Goal: Task Accomplishment & Management: Use online tool/utility

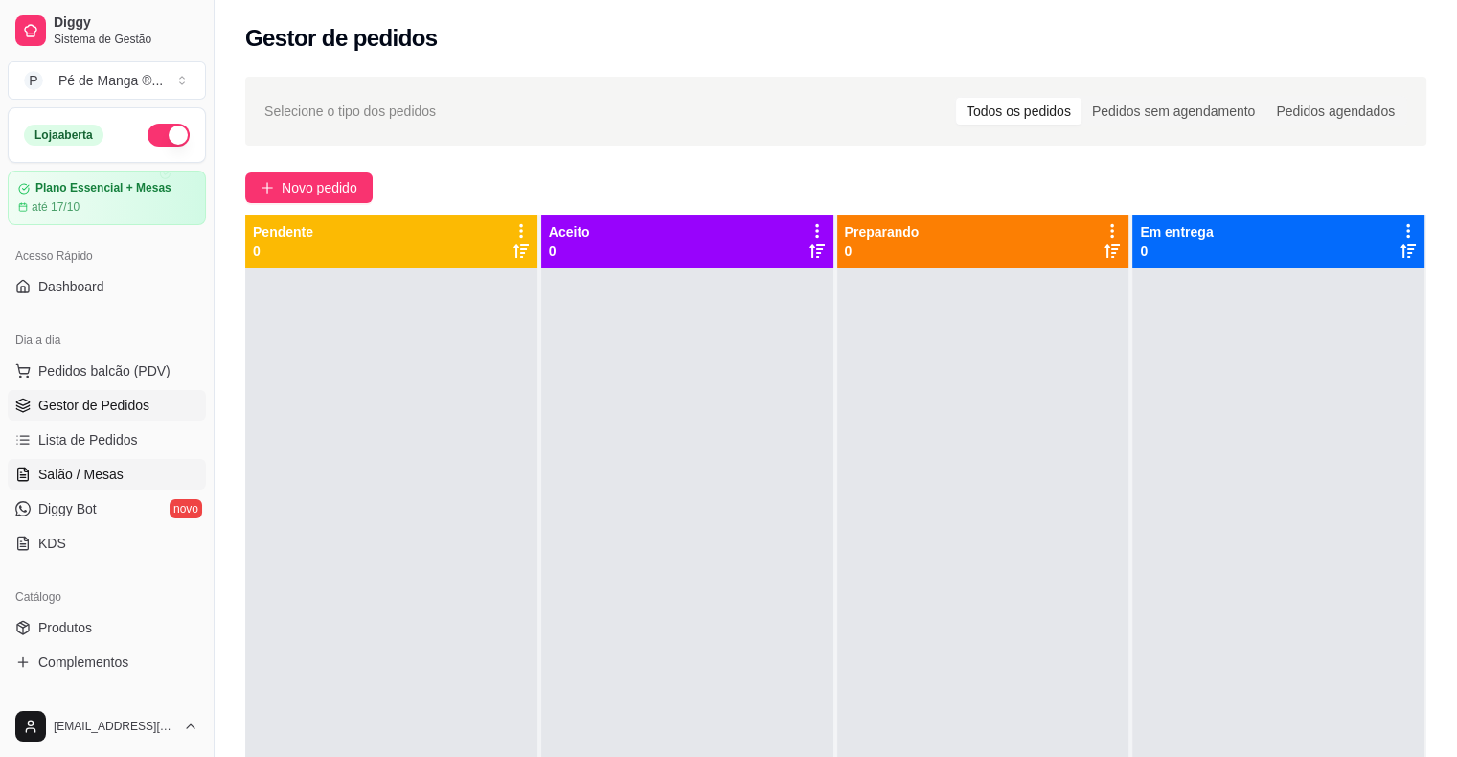
click at [131, 469] on link "Salão / Mesas" at bounding box center [107, 474] width 198 height 31
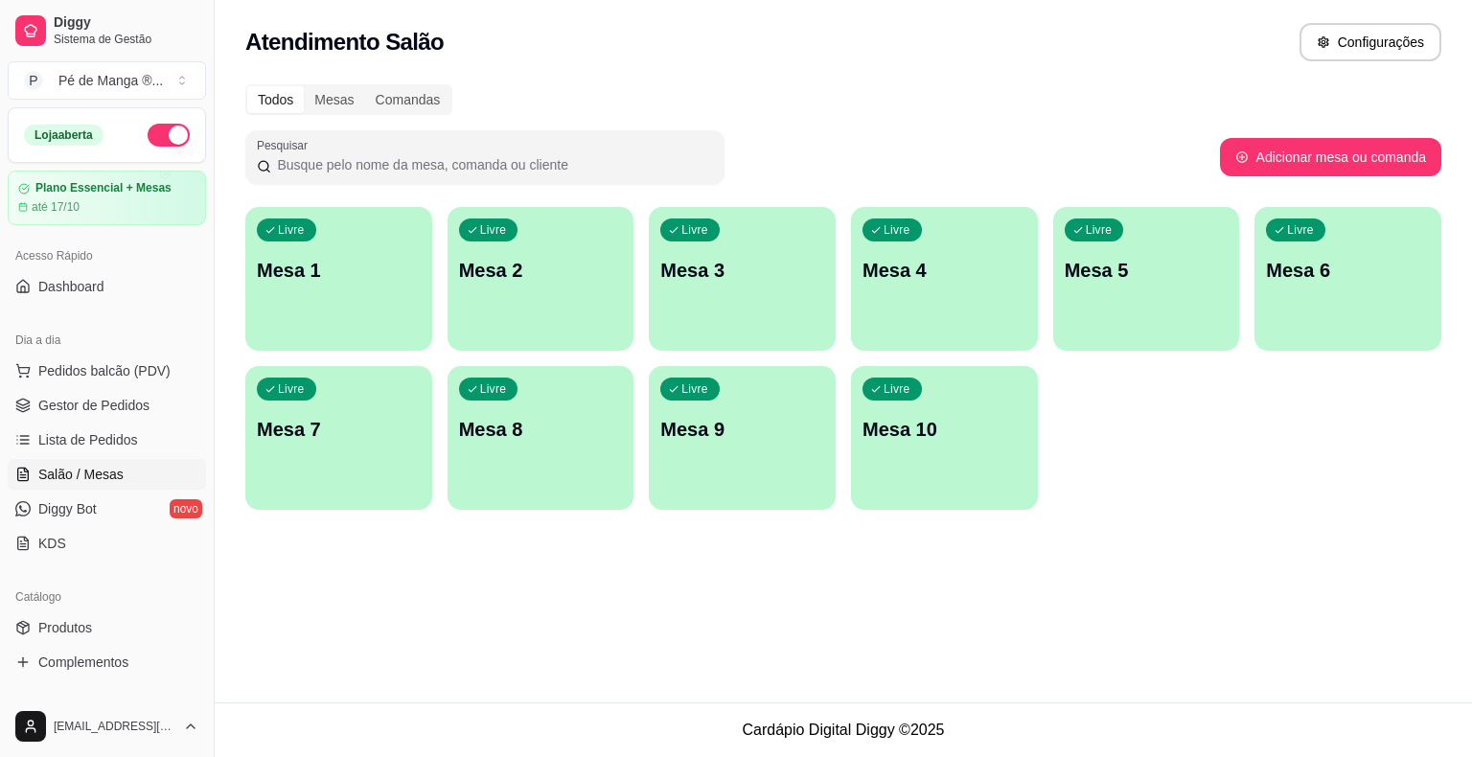
click at [303, 307] on div "Livre Mesa 1" at bounding box center [338, 267] width 187 height 121
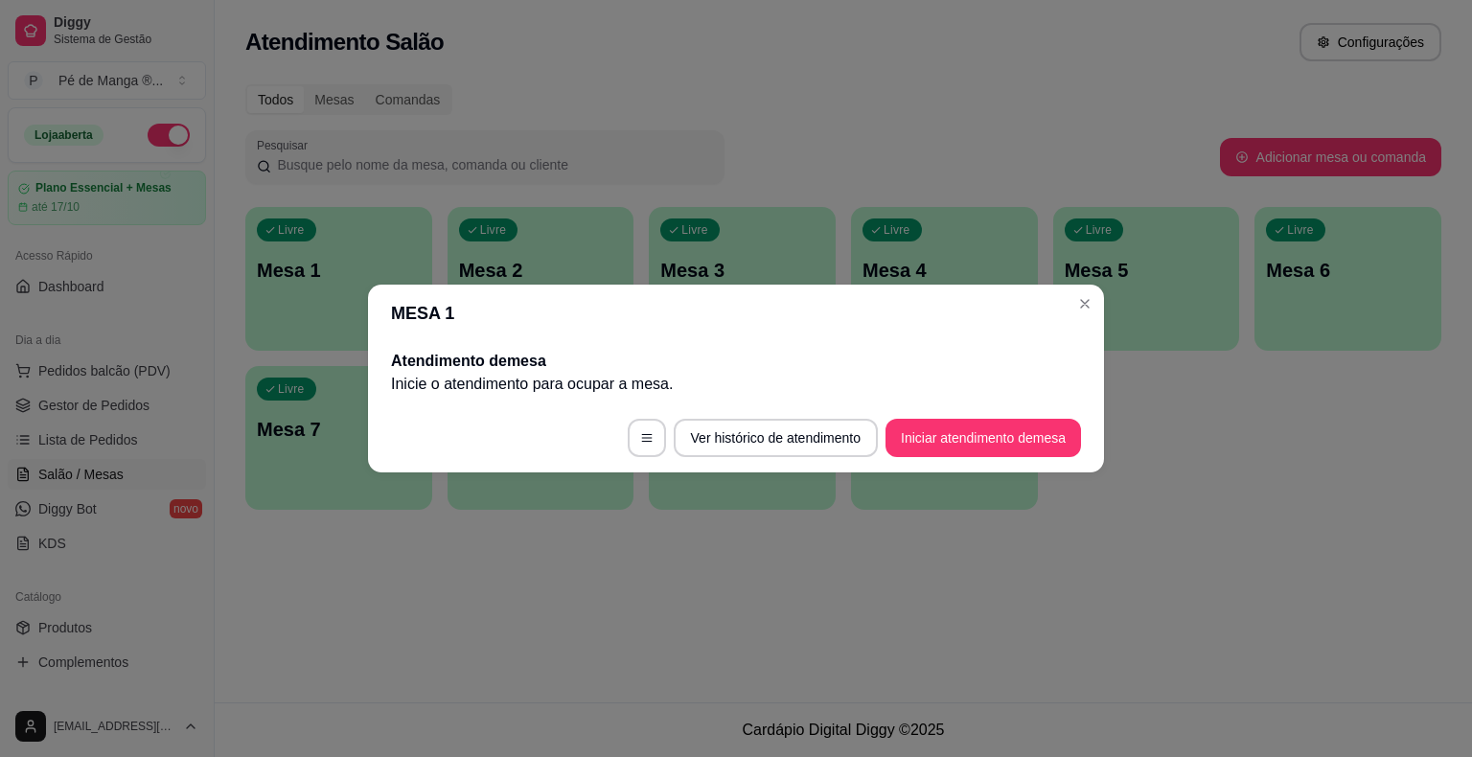
click at [977, 417] on footer "Ver histórico de atendimento Iniciar atendimento de mesa" at bounding box center [736, 437] width 736 height 69
click at [974, 437] on button "Iniciar atendimento de mesa" at bounding box center [983, 438] width 190 height 37
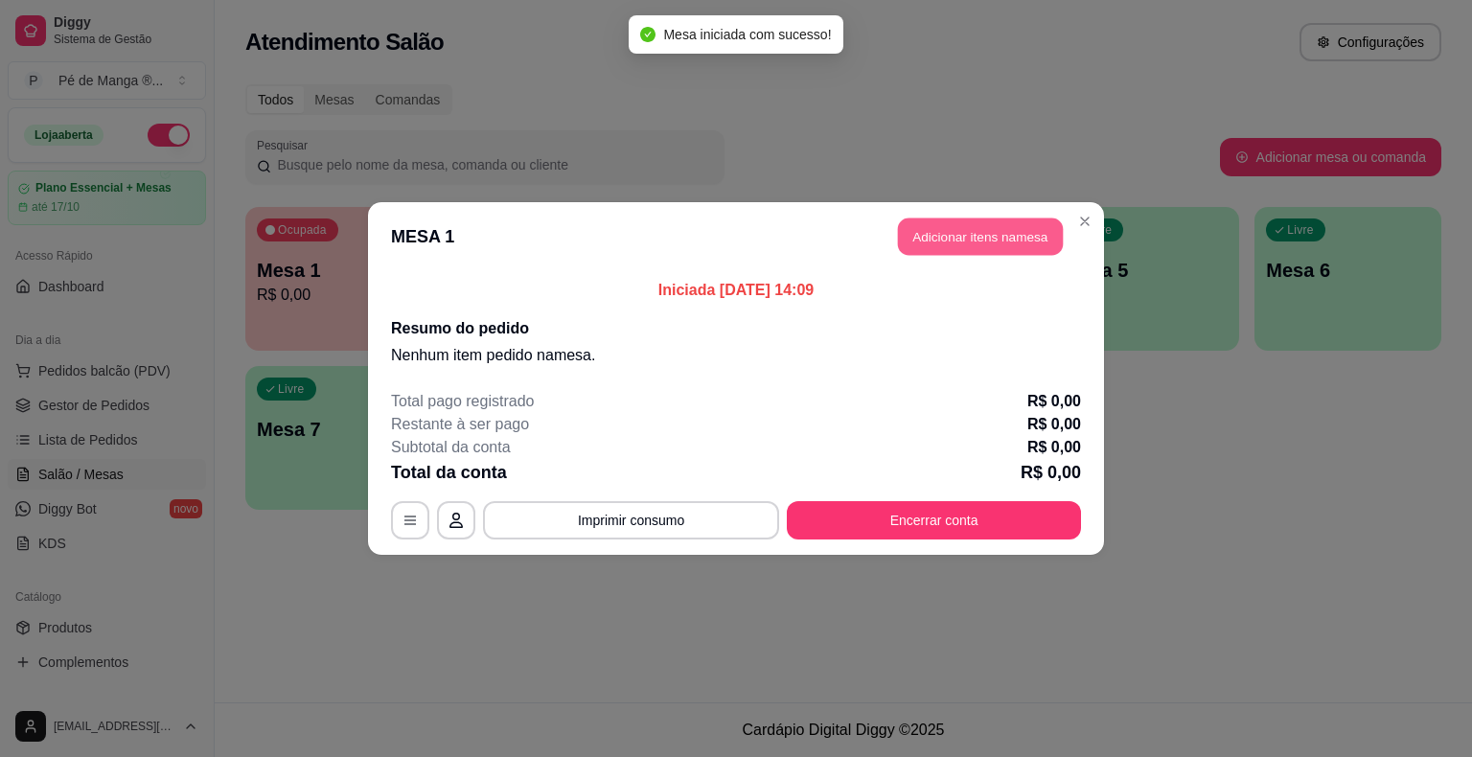
click at [970, 241] on button "Adicionar itens na mesa" at bounding box center [980, 236] width 165 height 37
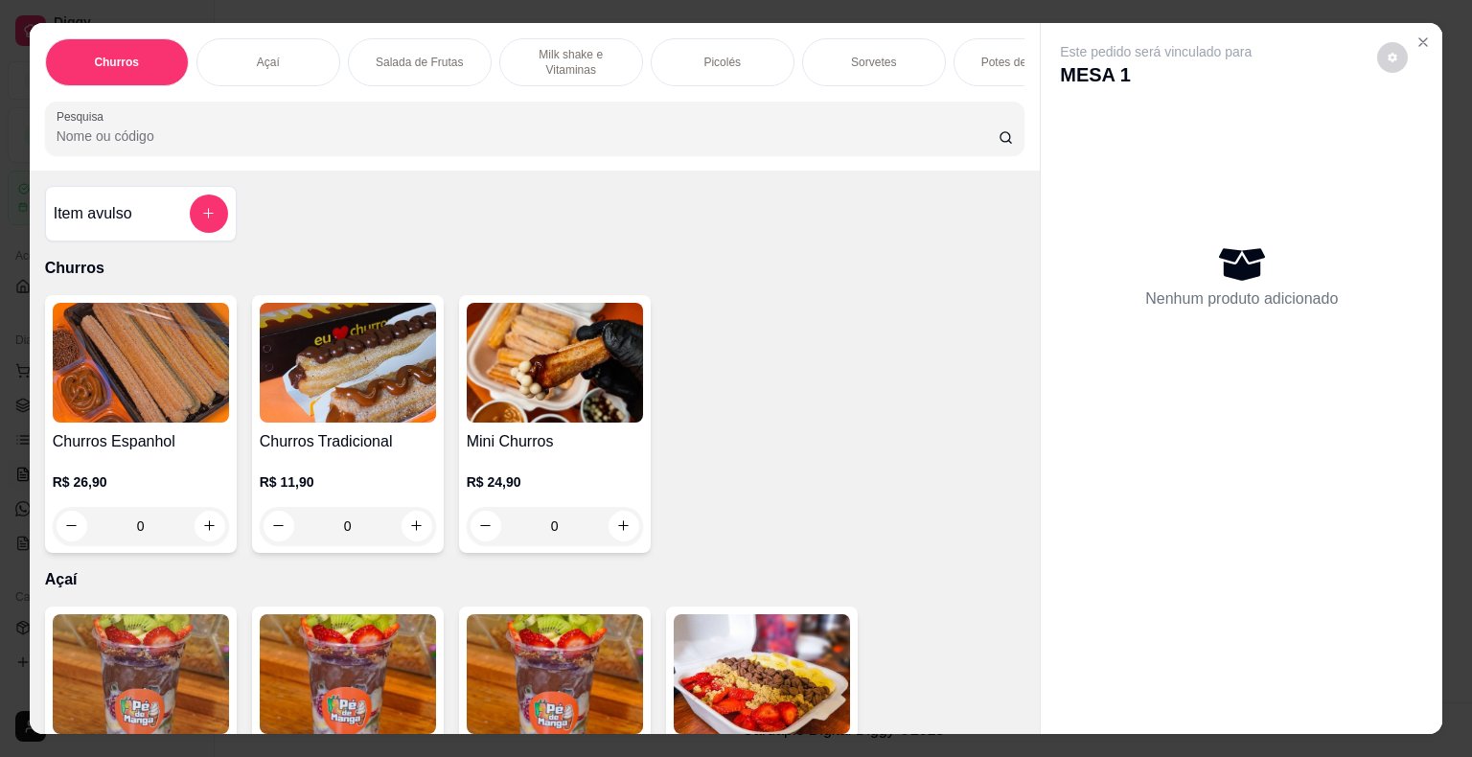
click at [686, 38] on div "Picolés" at bounding box center [723, 62] width 144 height 48
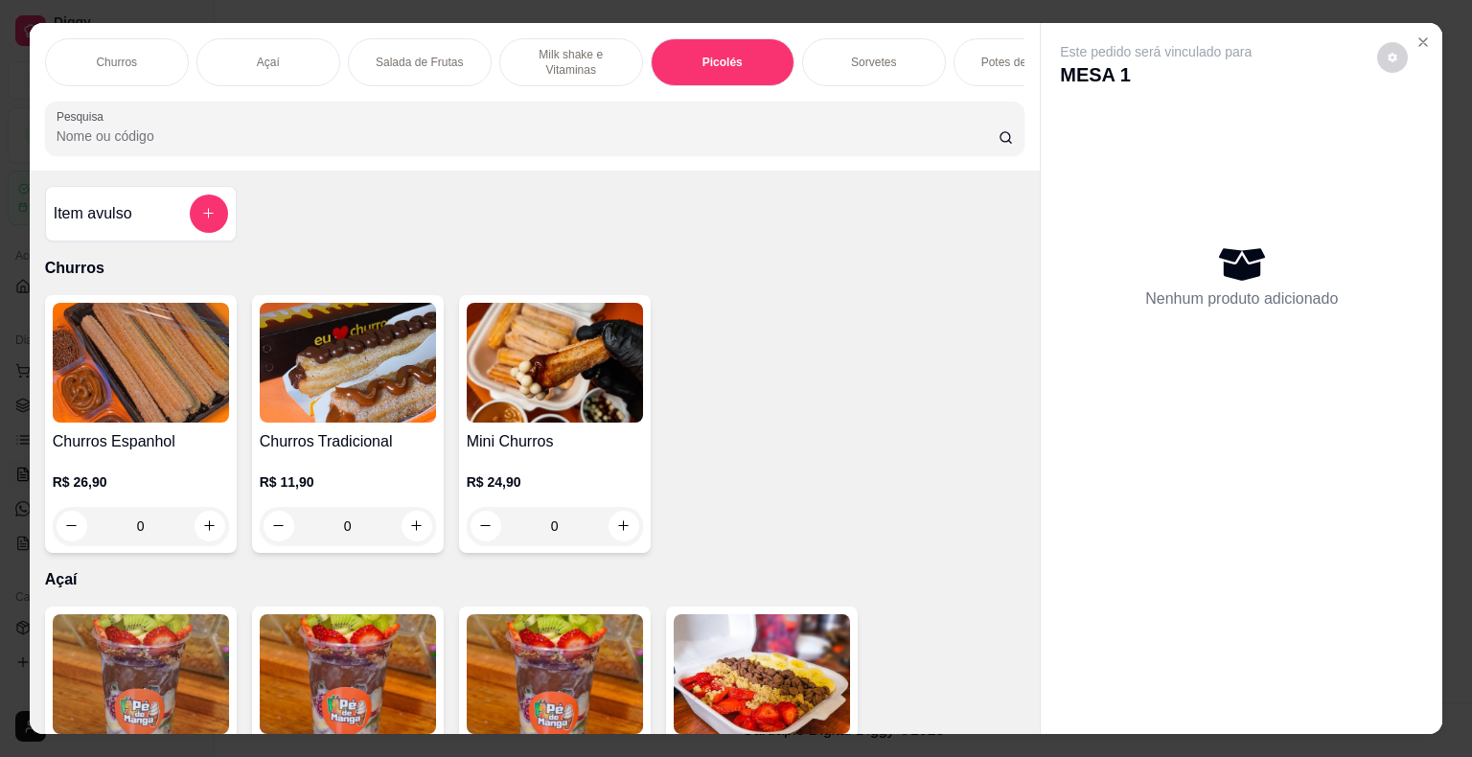
scroll to position [46, 0]
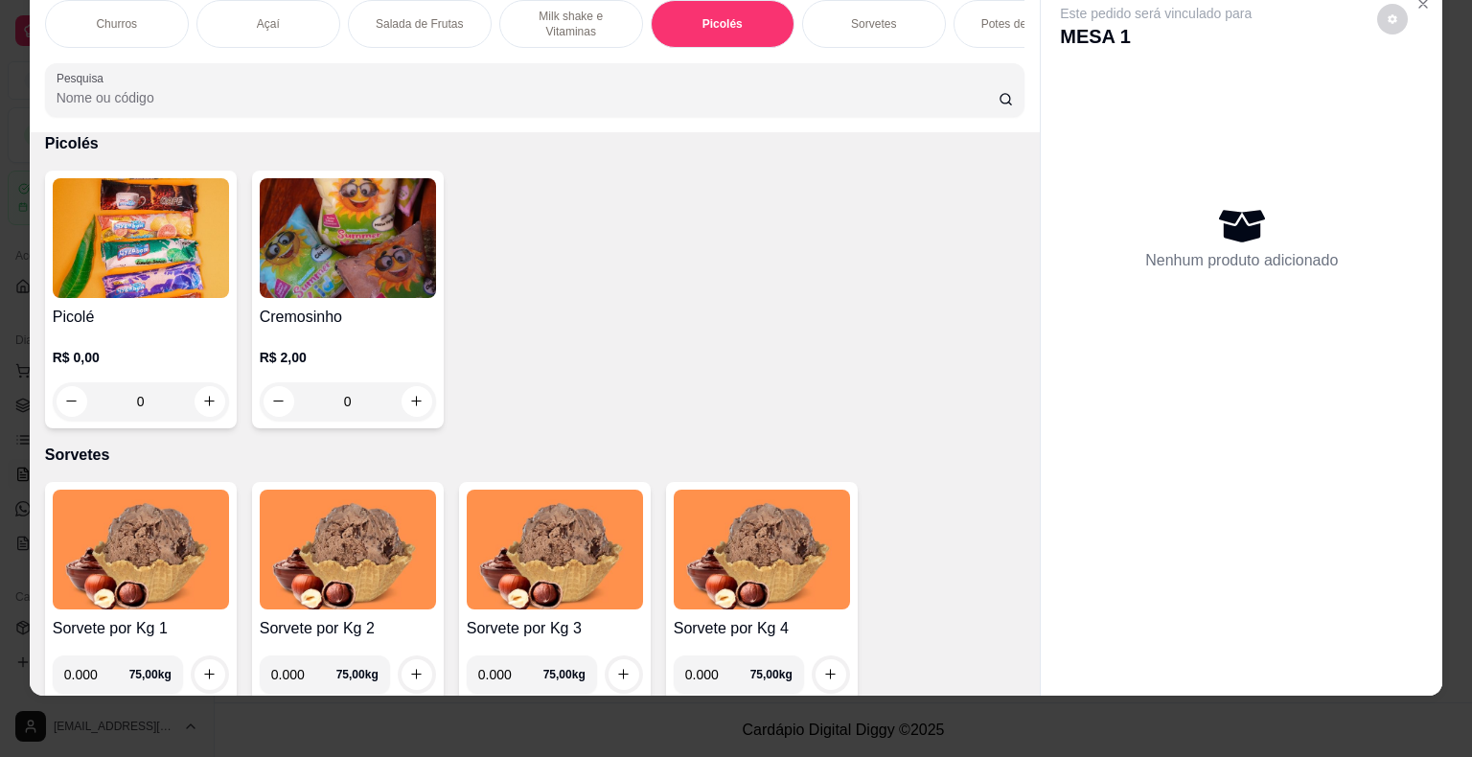
click at [194, 388] on div "0" at bounding box center [141, 401] width 176 height 38
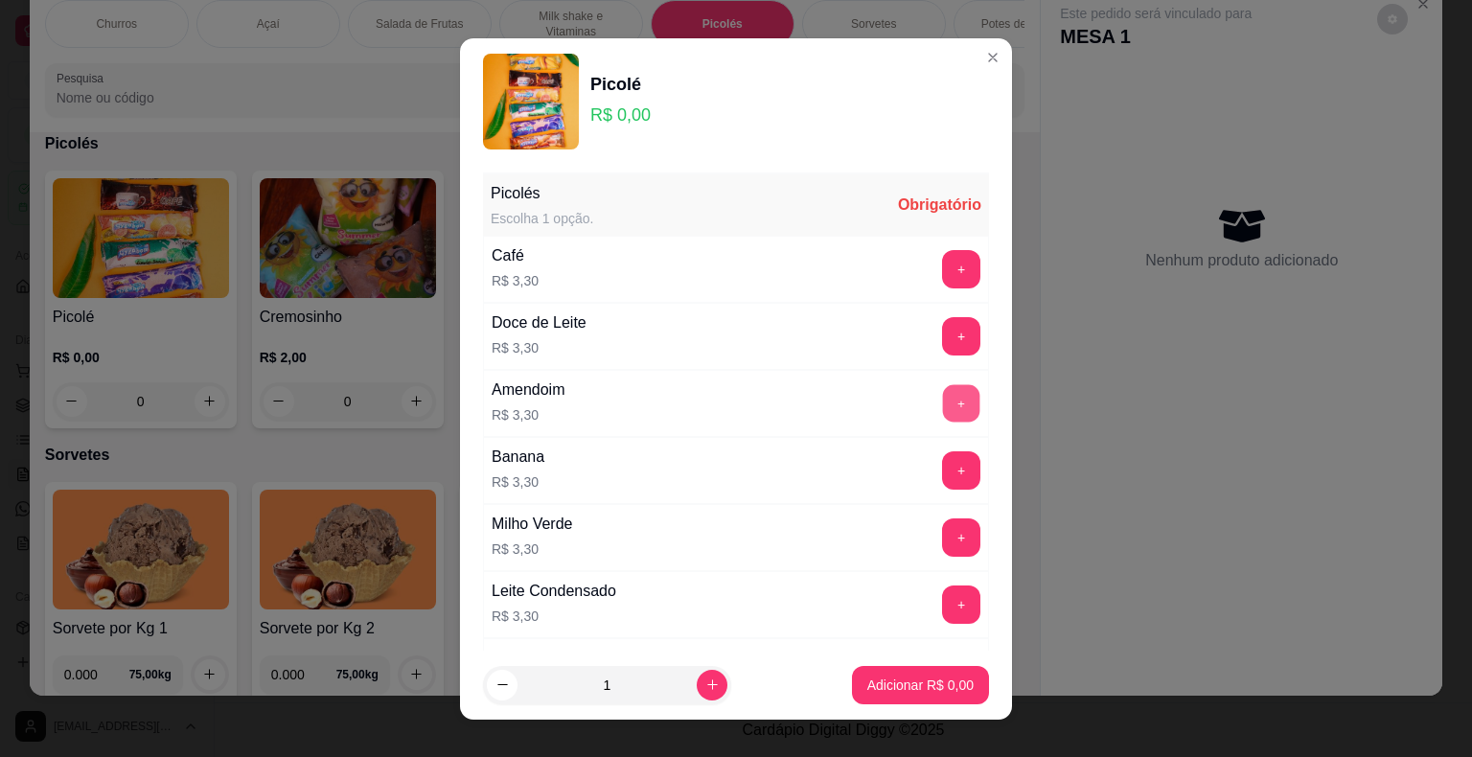
click at [943, 384] on button "+" at bounding box center [961, 402] width 37 height 37
click at [943, 386] on button "+" at bounding box center [961, 402] width 37 height 37
click at [874, 686] on p "Adicionar R$ 6,60" at bounding box center [920, 684] width 106 height 19
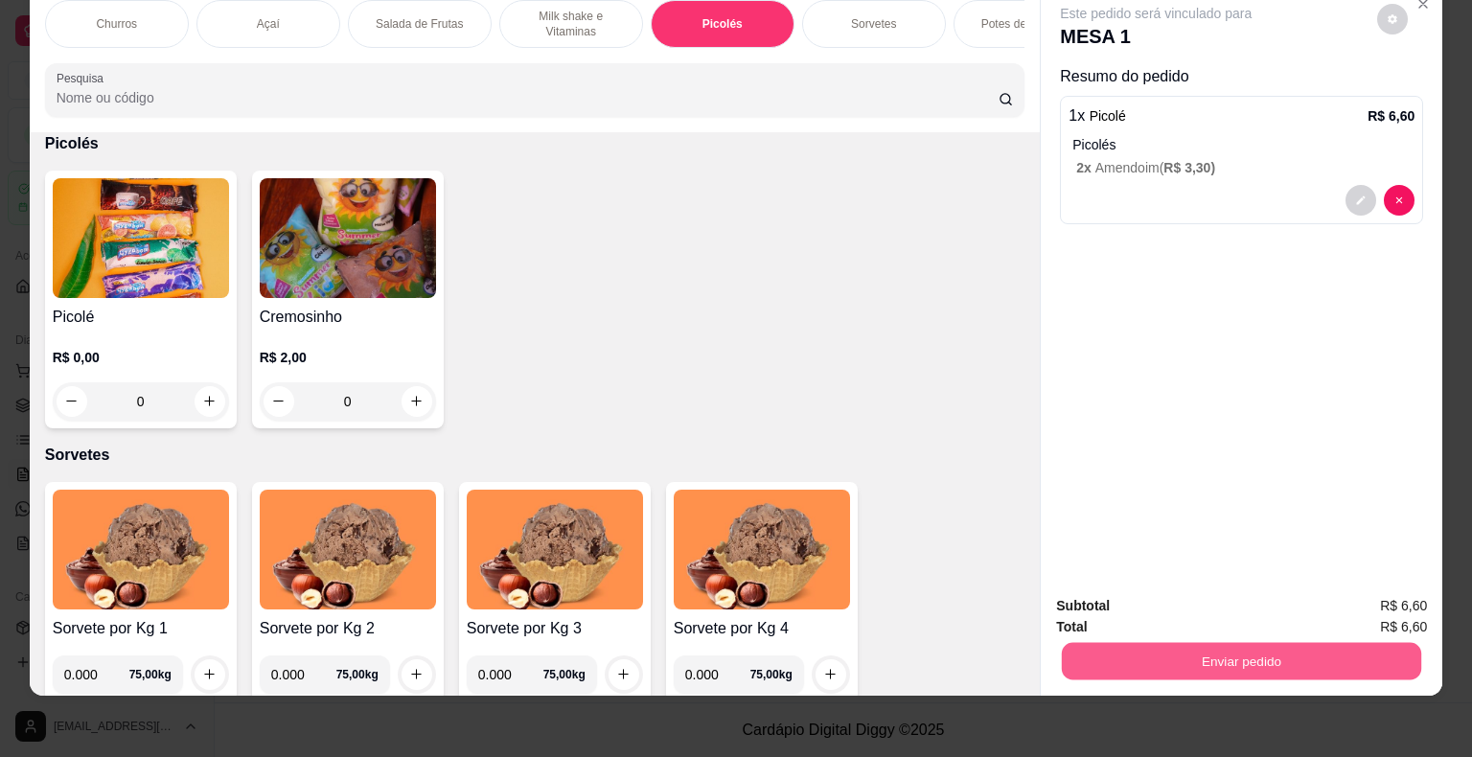
click at [1157, 643] on button "Enviar pedido" at bounding box center [1241, 661] width 359 height 37
click at [1346, 606] on button "Enviar pedido" at bounding box center [1376, 599] width 105 height 35
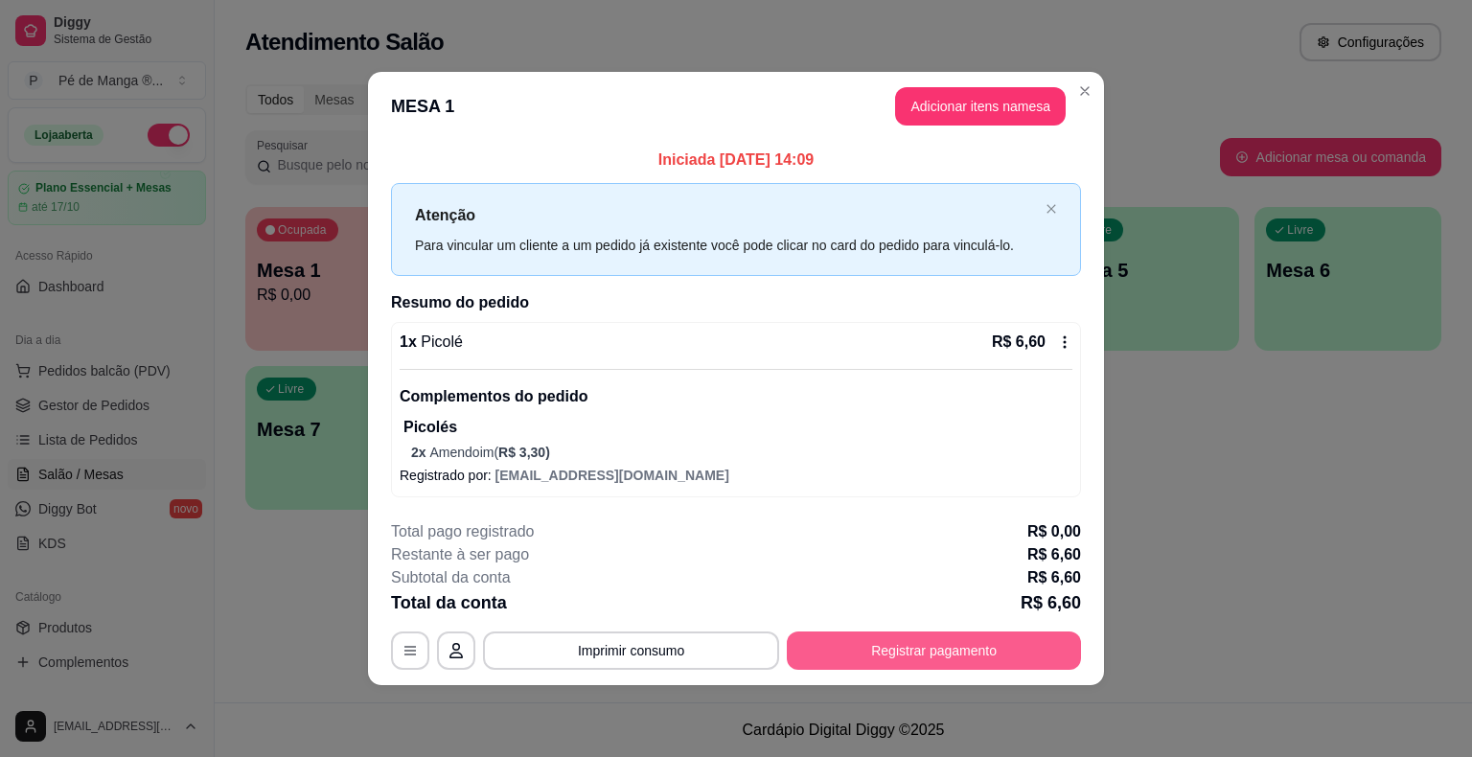
click at [862, 655] on button "Registrar pagamento" at bounding box center [934, 650] width 294 height 38
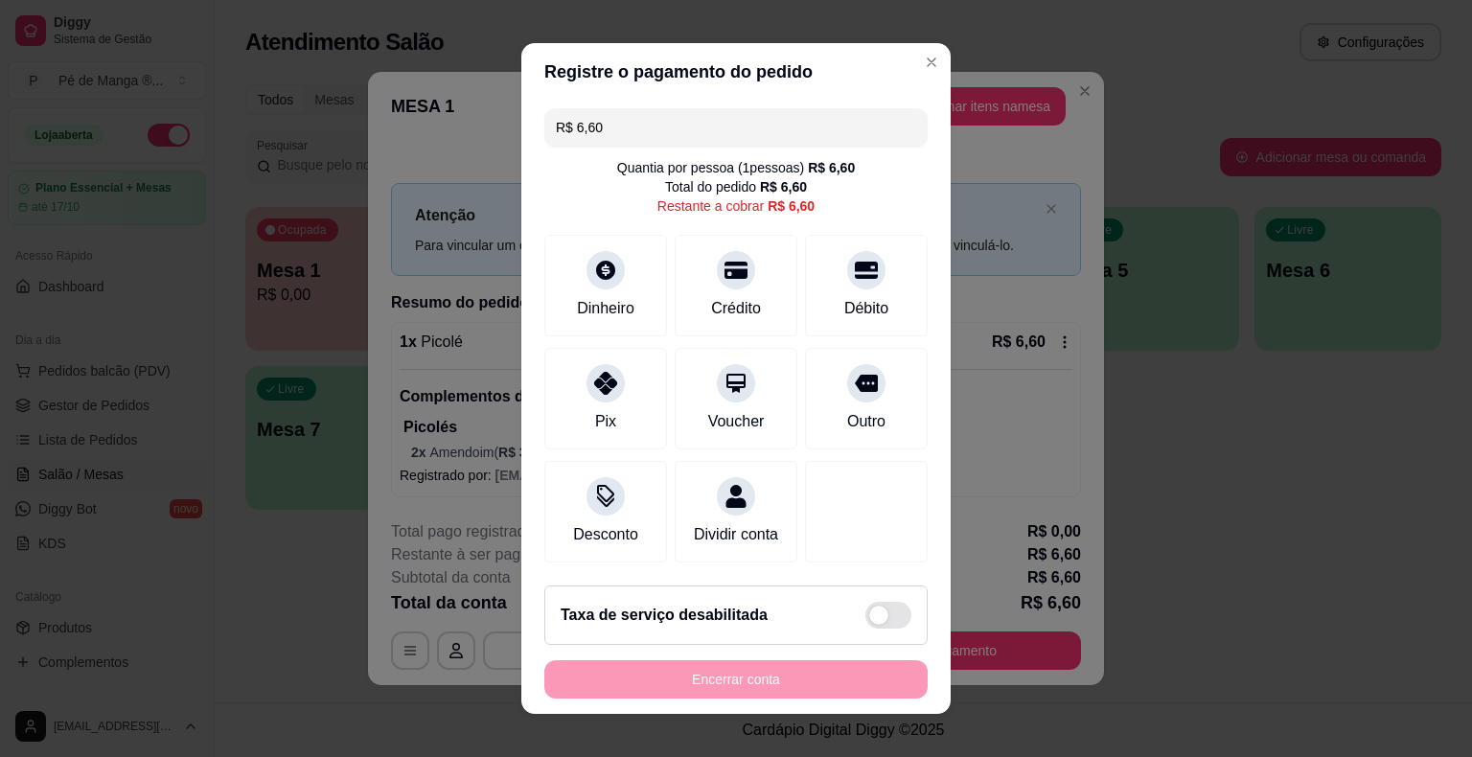
click at [600, 232] on div "R$ 6,60 Quantia por pessoa ( 1 pessoas) R$ 6,60 Total do pedido R$ 6,60 Restant…" at bounding box center [735, 335] width 429 height 469
click at [603, 301] on div "Dinheiro" at bounding box center [605, 306] width 63 height 25
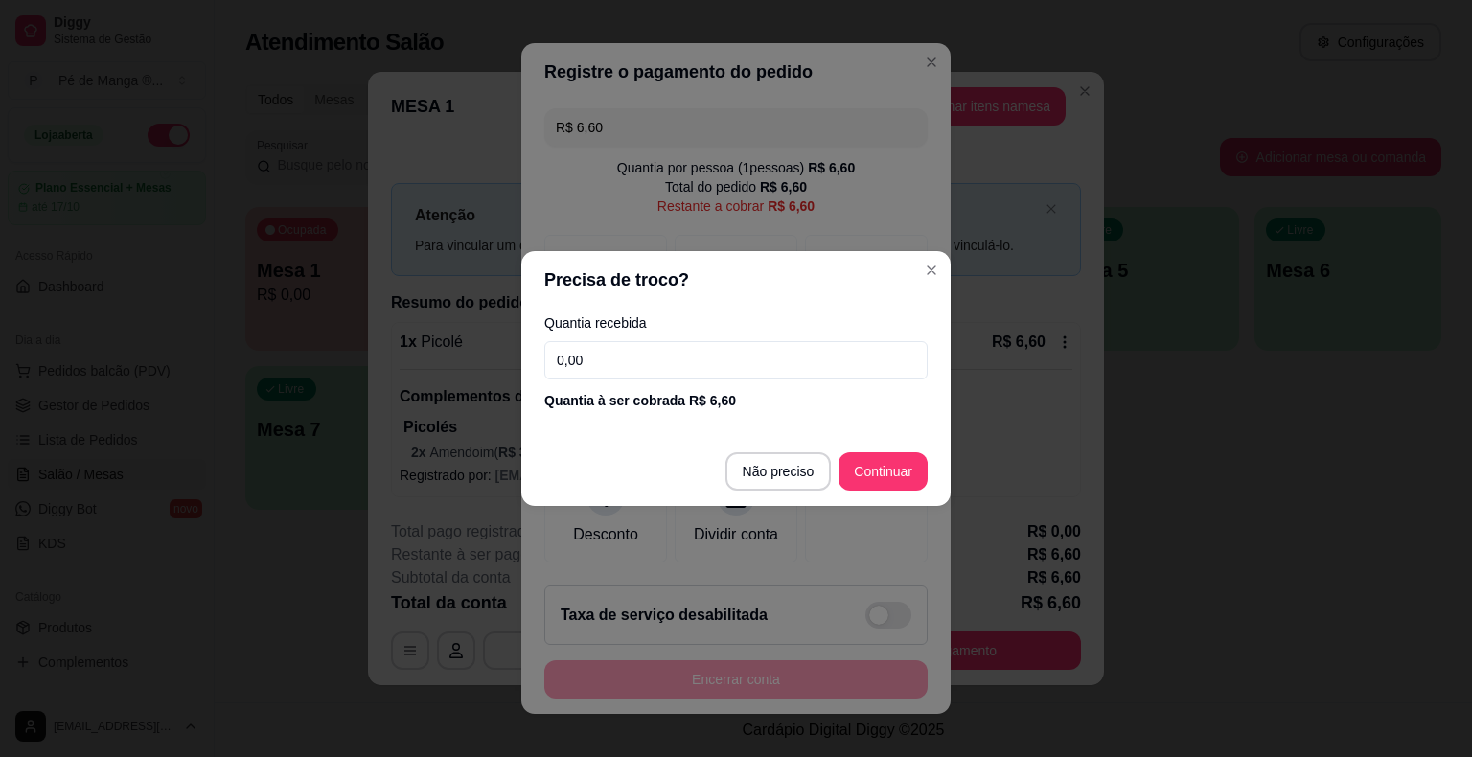
drag, startPoint x: 559, startPoint y: 400, endPoint x: 478, endPoint y: 423, distance: 83.7
click at [478, 423] on div "Precisa de troco? Quantia recebida 0,00 Quantia à ser cobrada R$ 6,60 Não preci…" at bounding box center [736, 378] width 1472 height 757
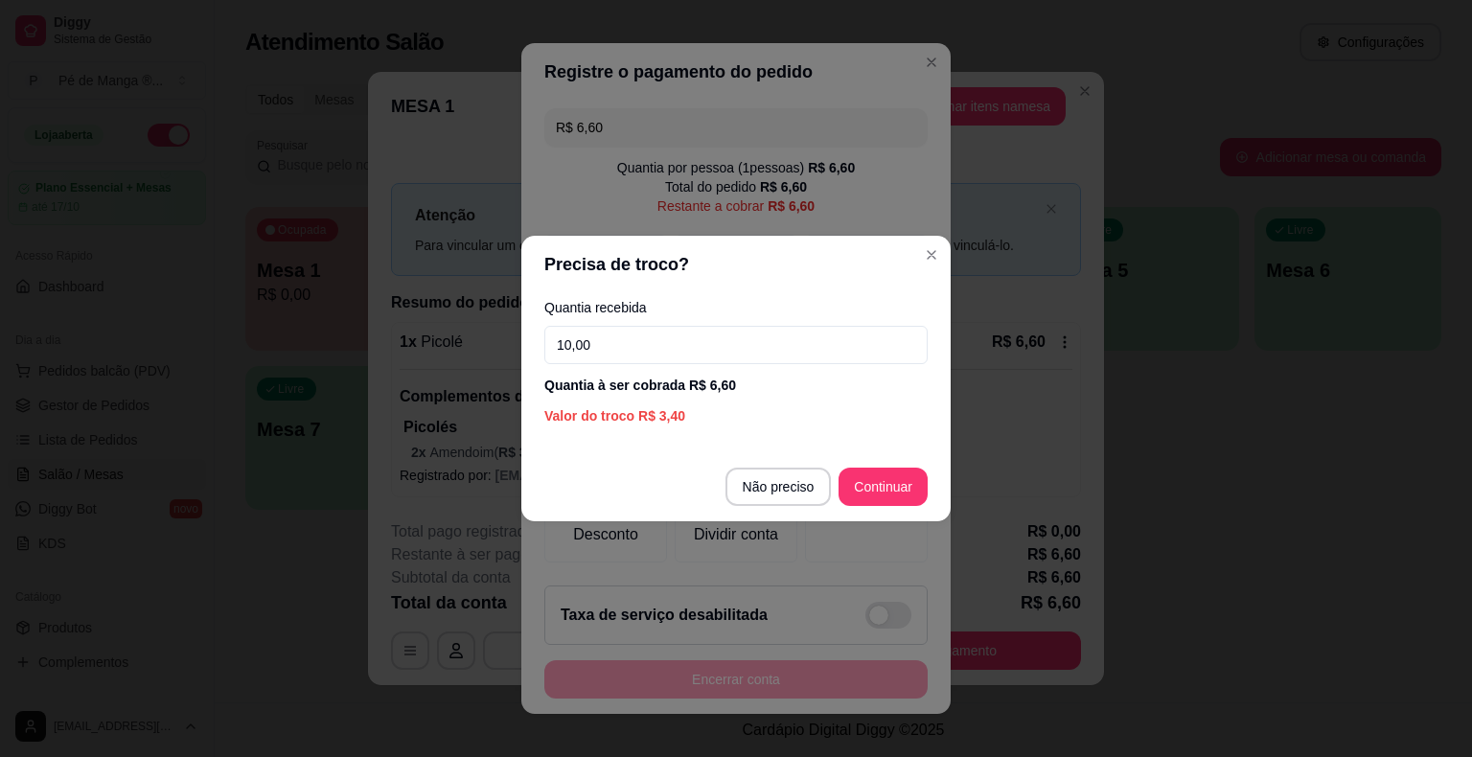
type input "10,00"
click at [778, 518] on footer "Não preciso Continuar" at bounding box center [735, 486] width 429 height 69
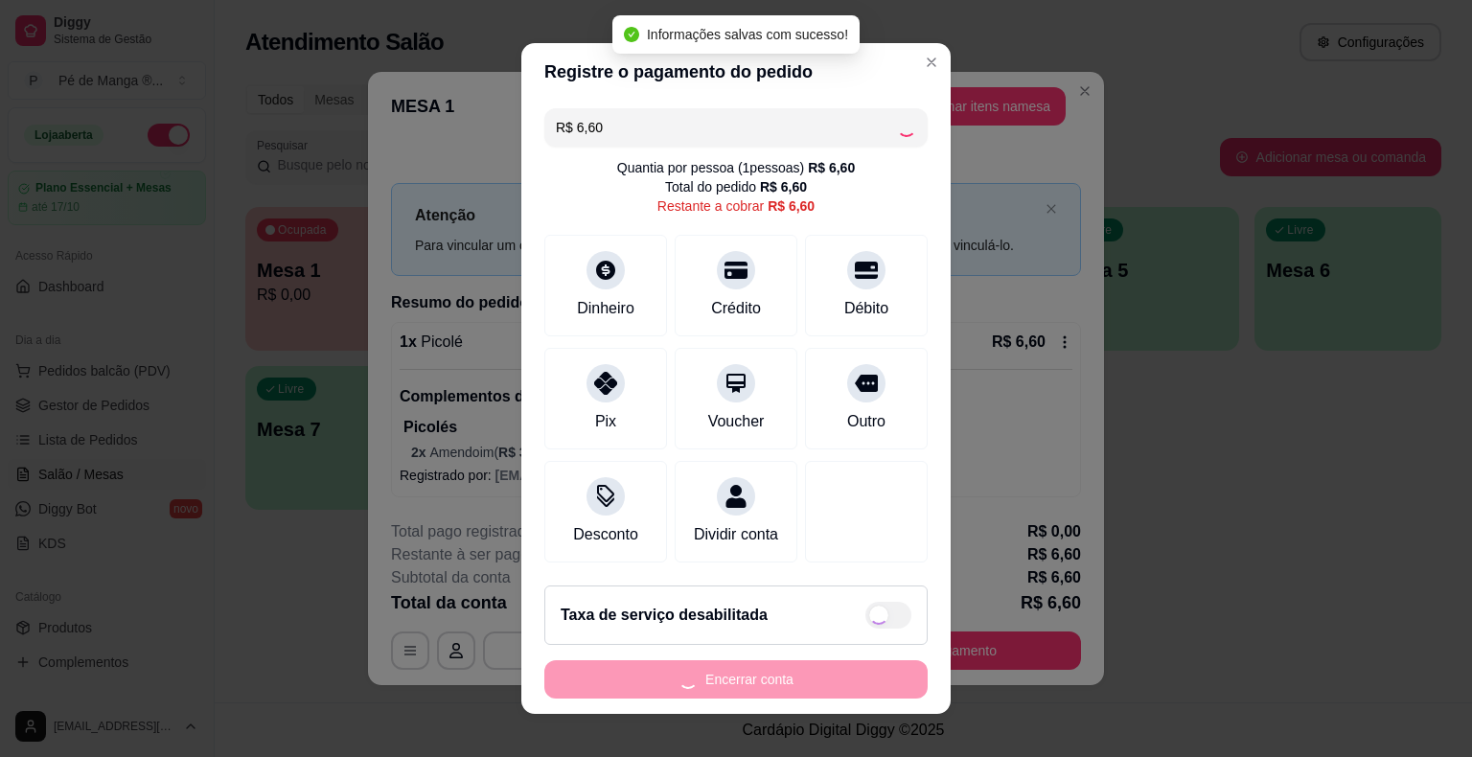
type input "R$ 0,00"
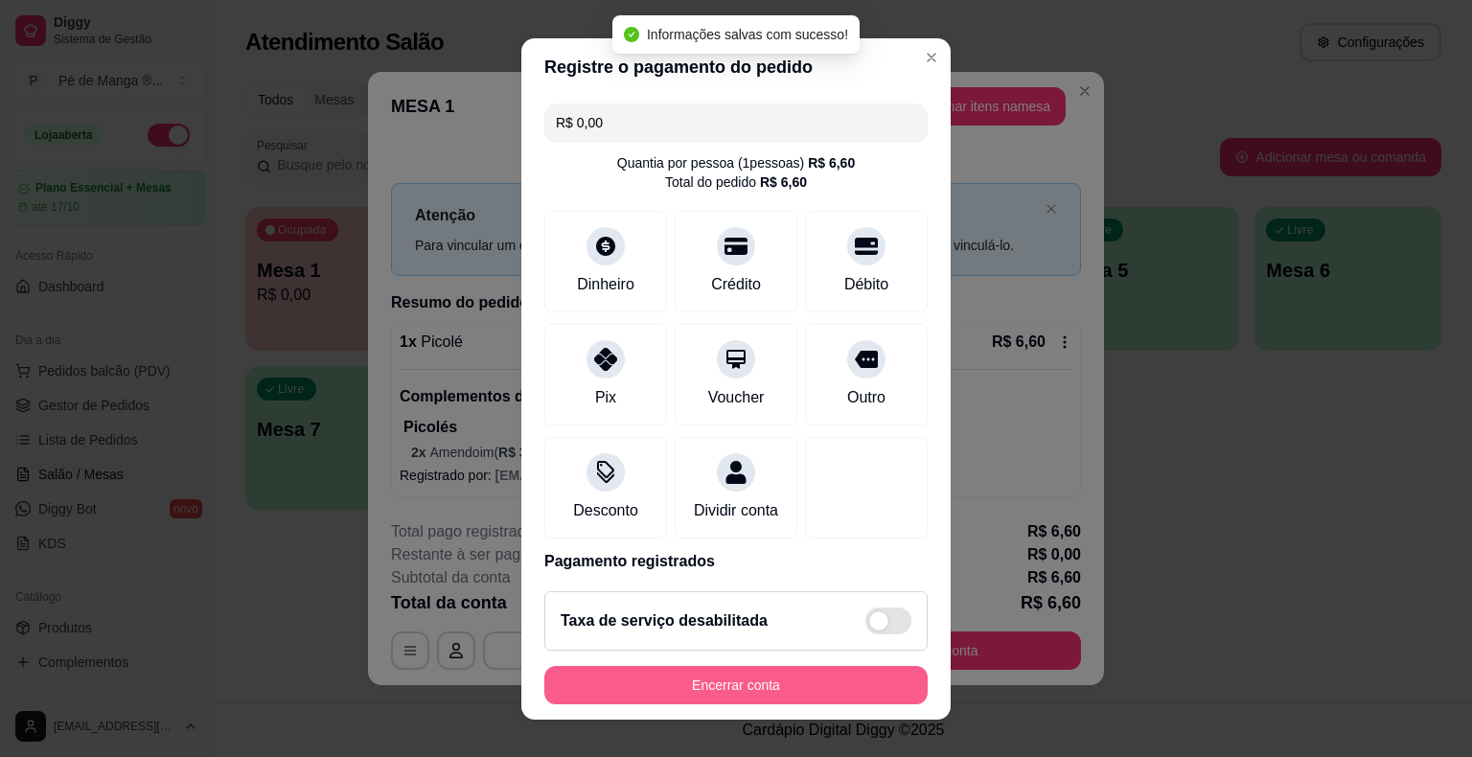
click at [743, 696] on button "Encerrar conta" at bounding box center [735, 685] width 383 height 38
